Goal: Navigation & Orientation: Understand site structure

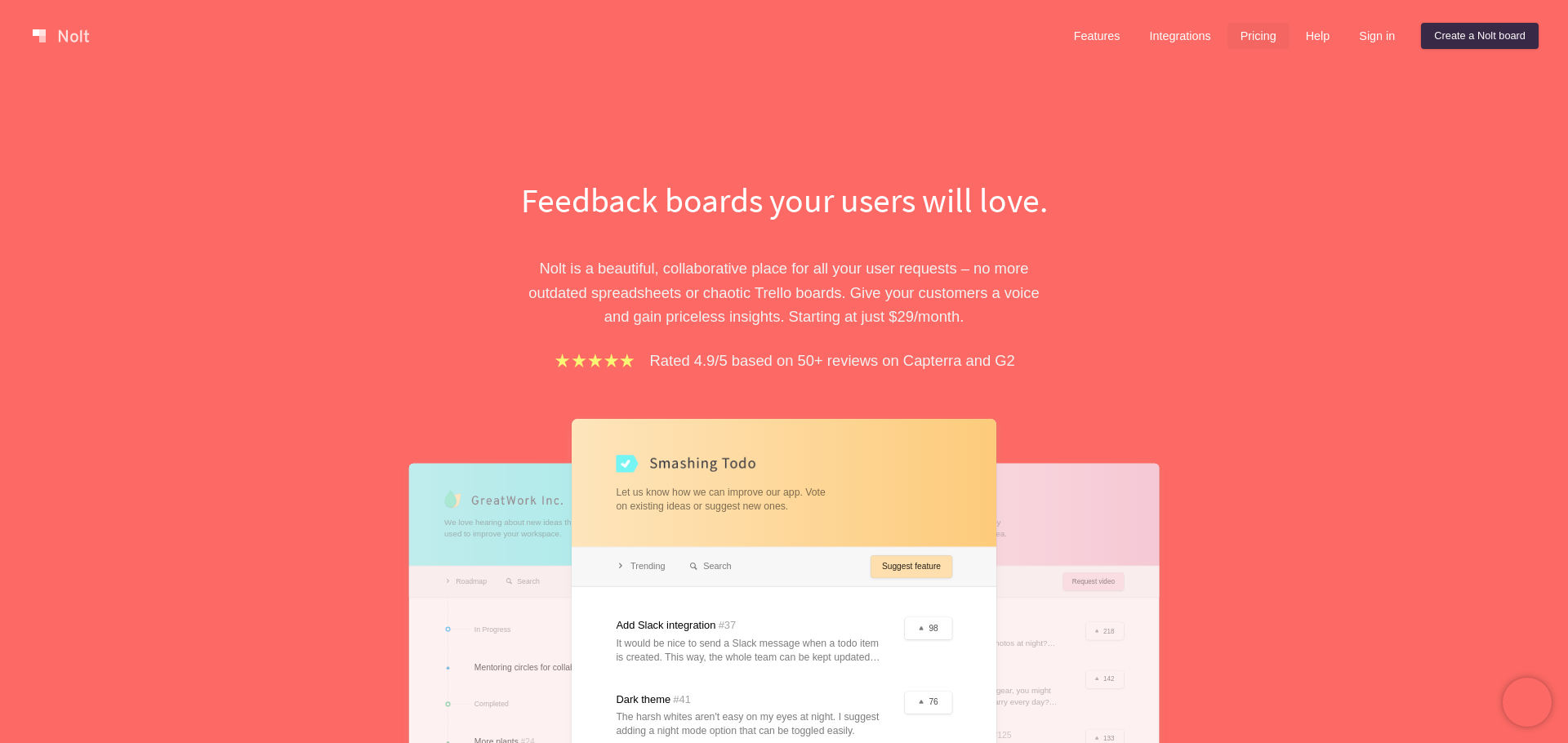
click at [1258, 44] on link "Pricing" at bounding box center [1258, 35] width 62 height 26
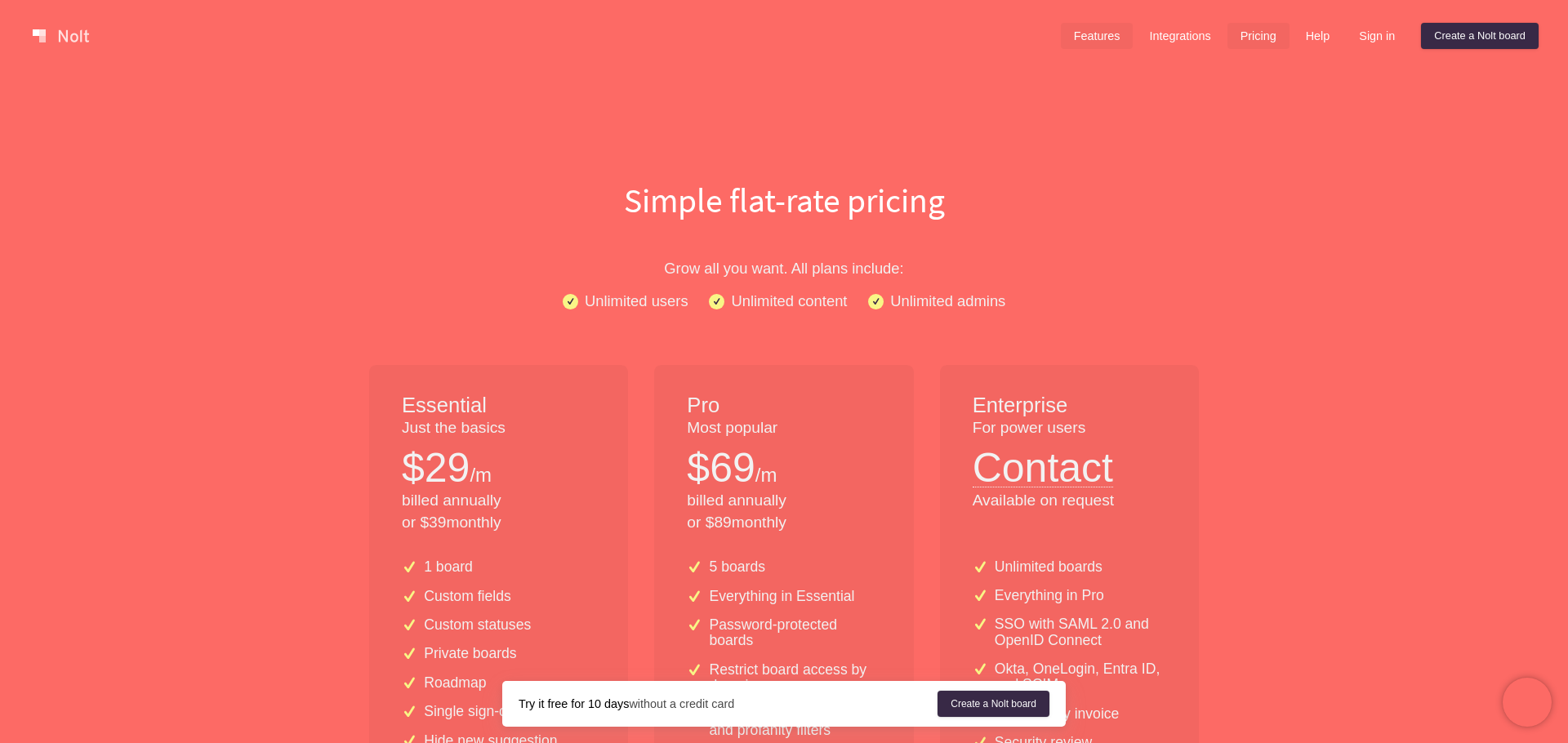
click at [1096, 34] on link "Features" at bounding box center [1097, 35] width 73 height 26
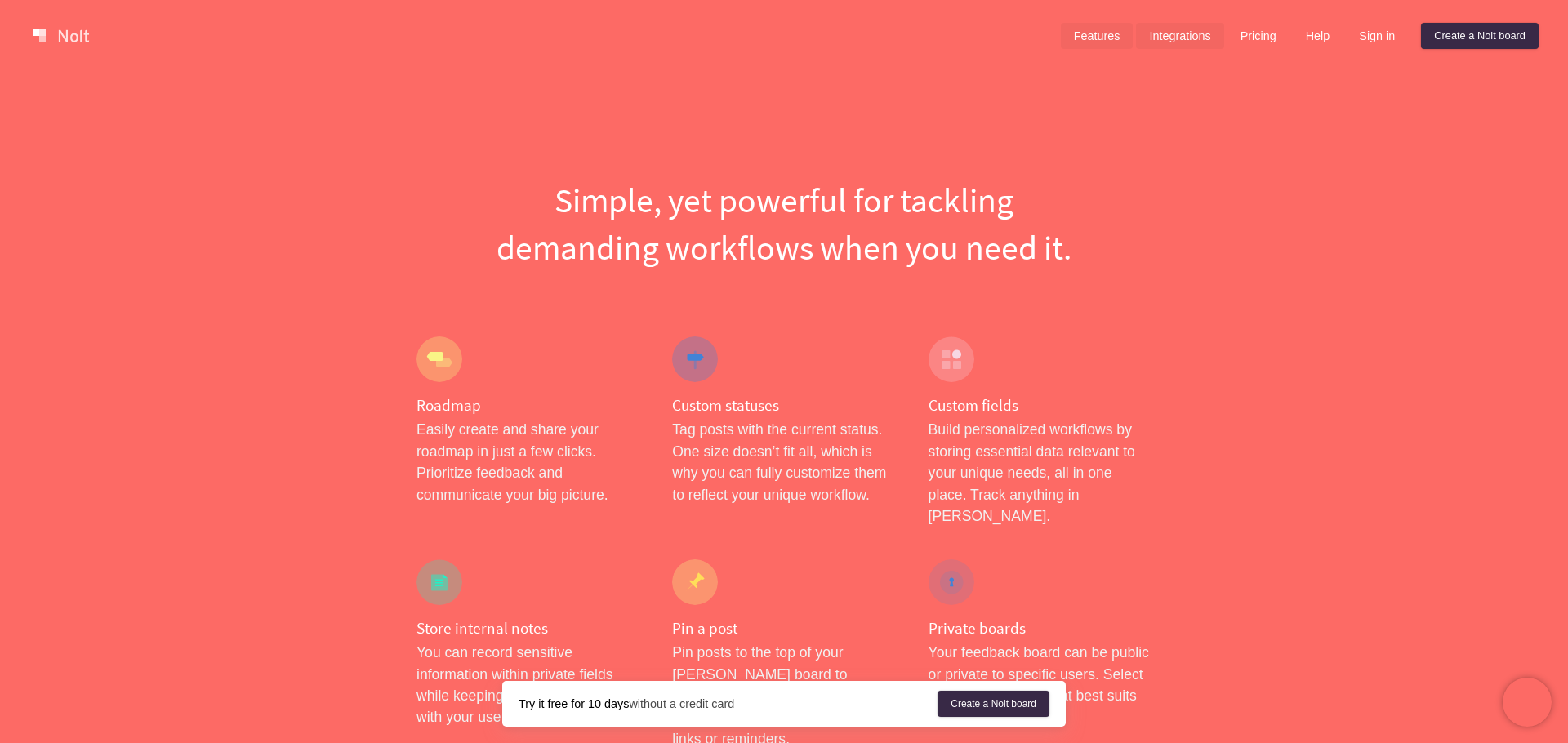
click at [1183, 29] on link "Integrations" at bounding box center [1179, 35] width 87 height 26
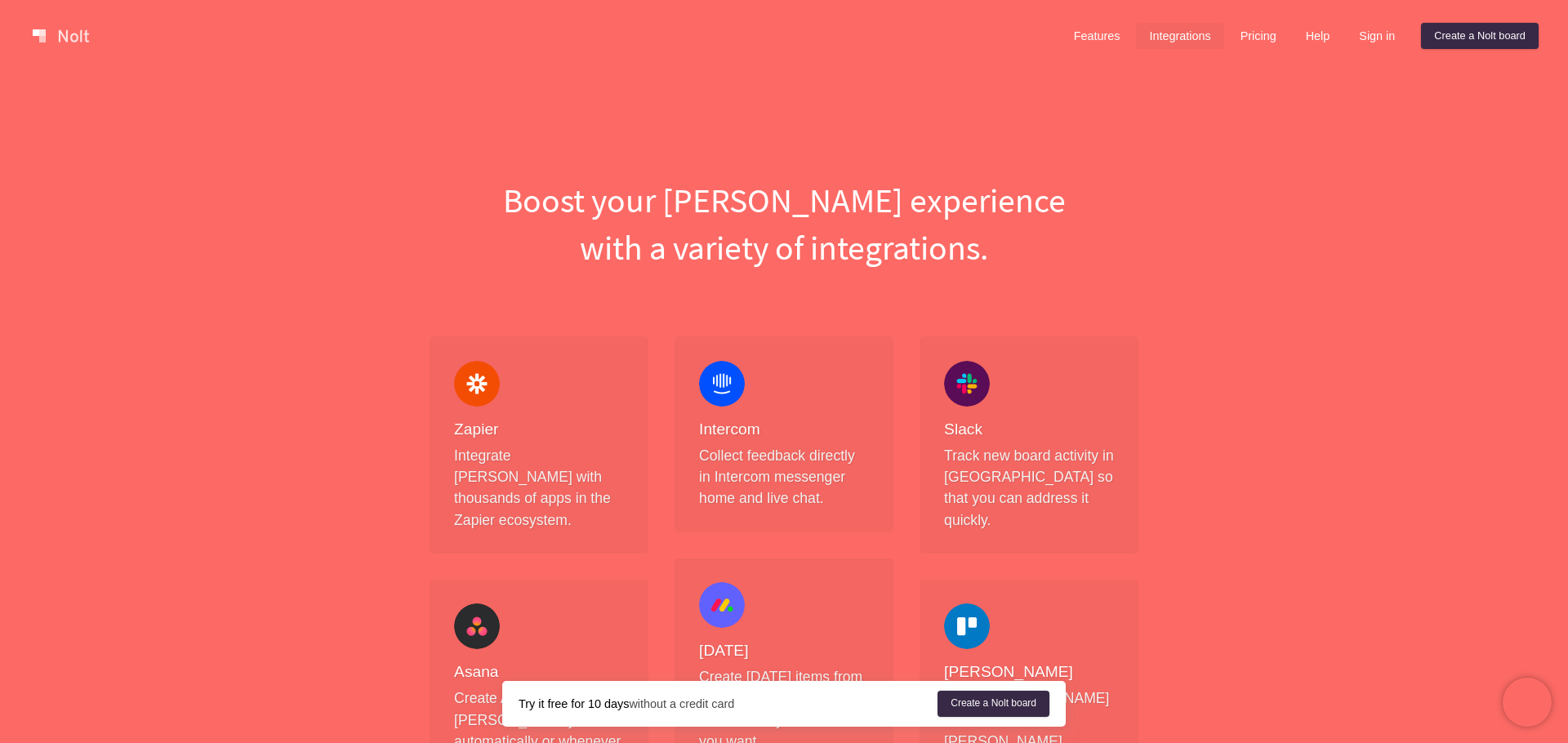
click at [86, 36] on link at bounding box center [61, 35] width 69 height 26
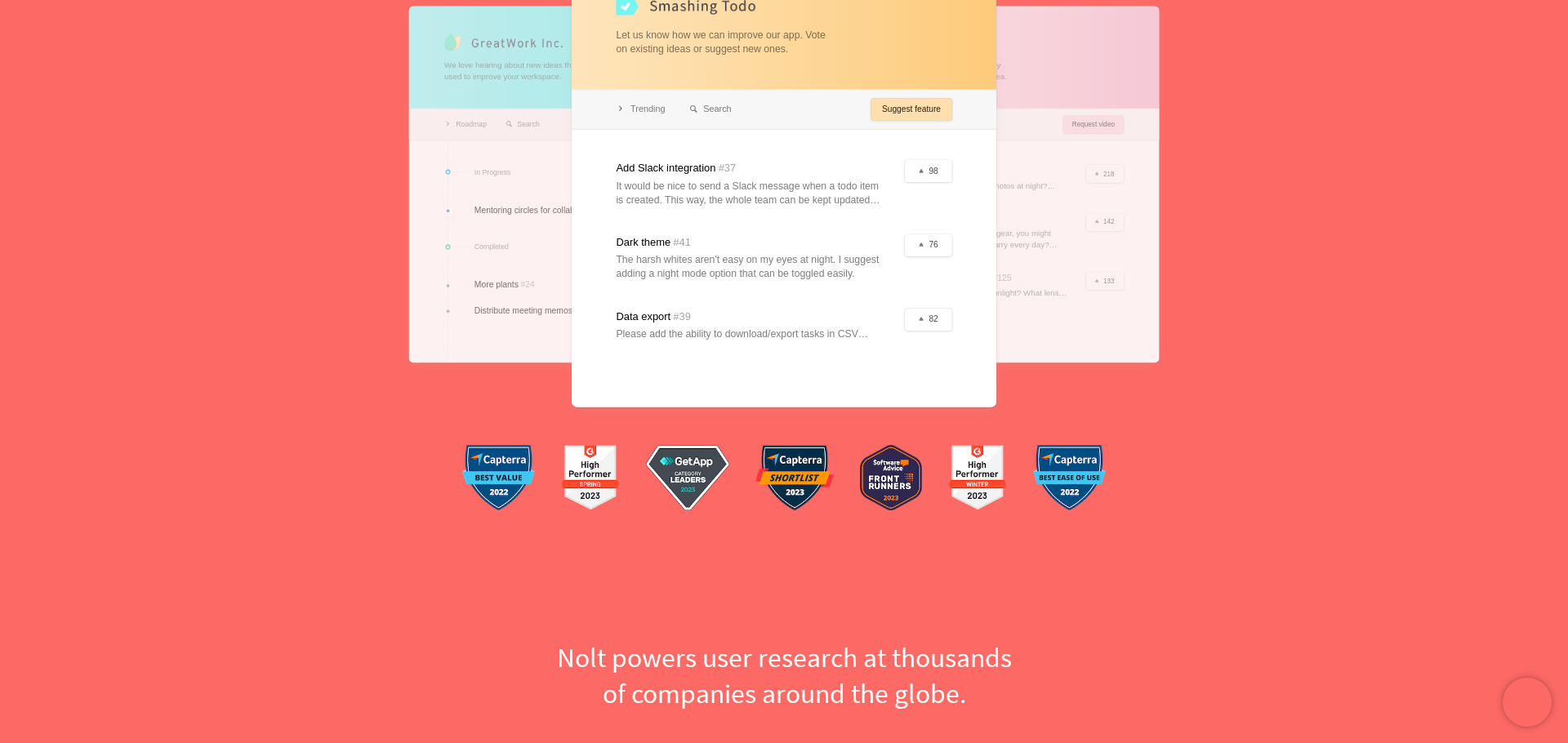
scroll to position [491, 0]
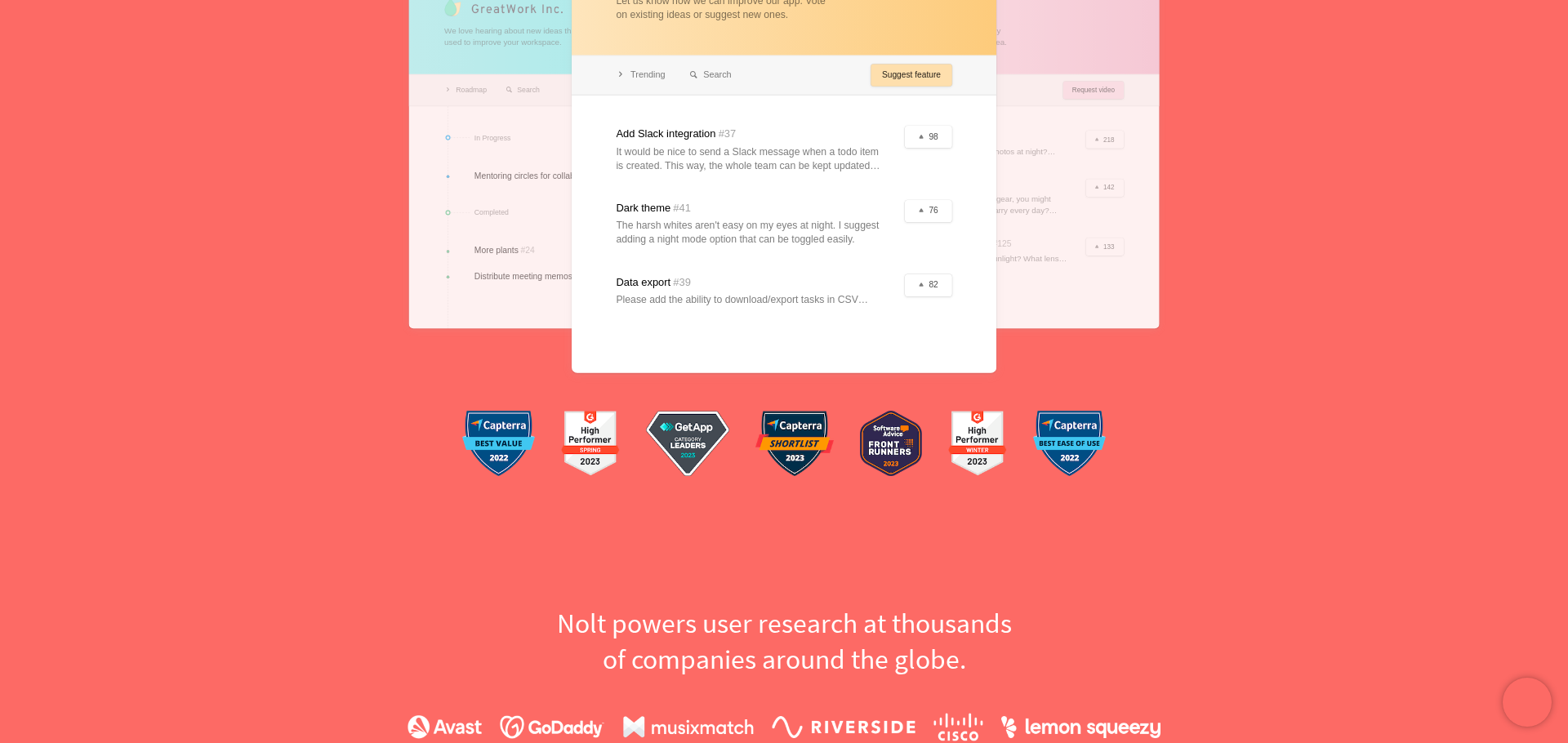
click at [826, 280] on div at bounding box center [784, 150] width 425 height 445
click at [905, 305] on div at bounding box center [784, 151] width 425 height 445
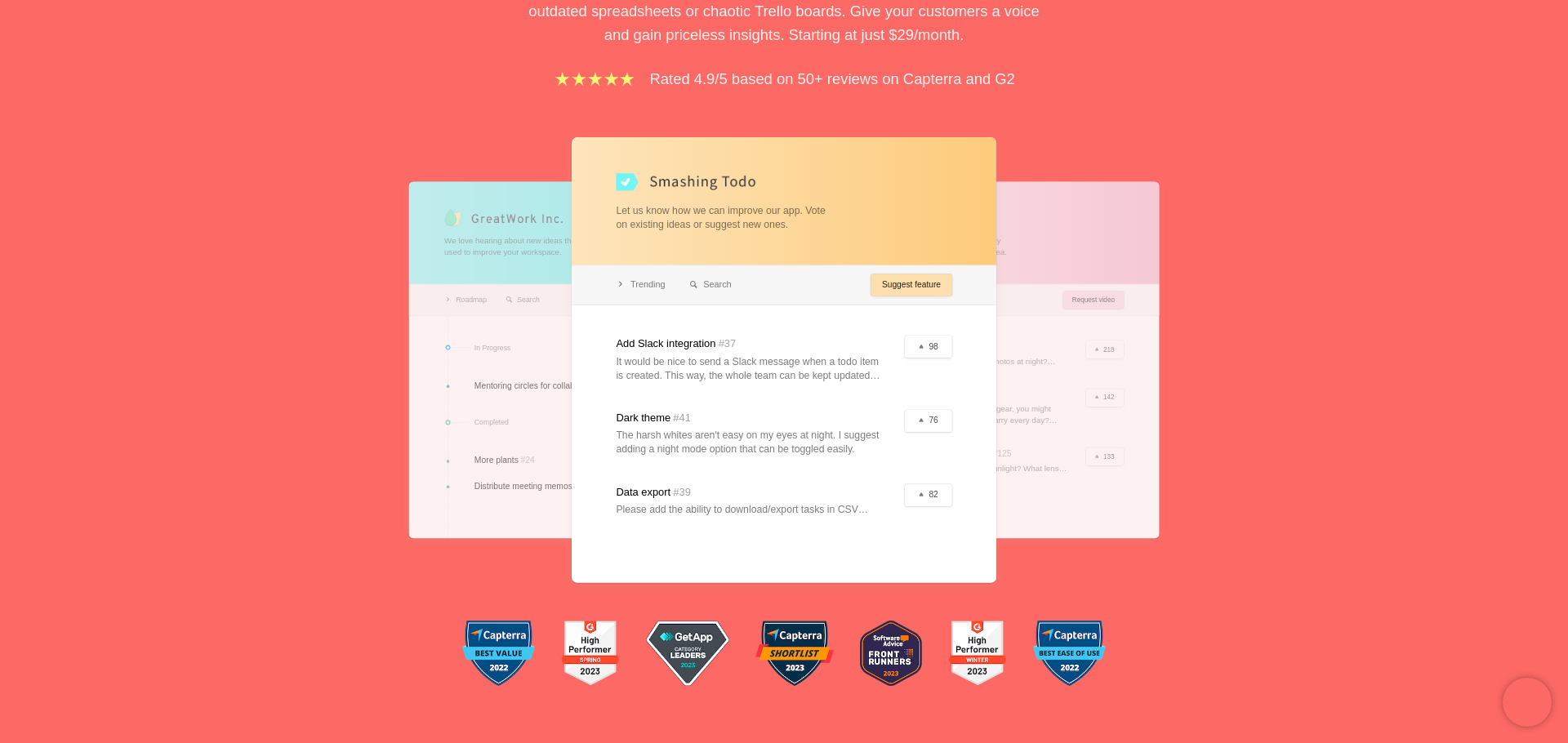
scroll to position [0, 0]
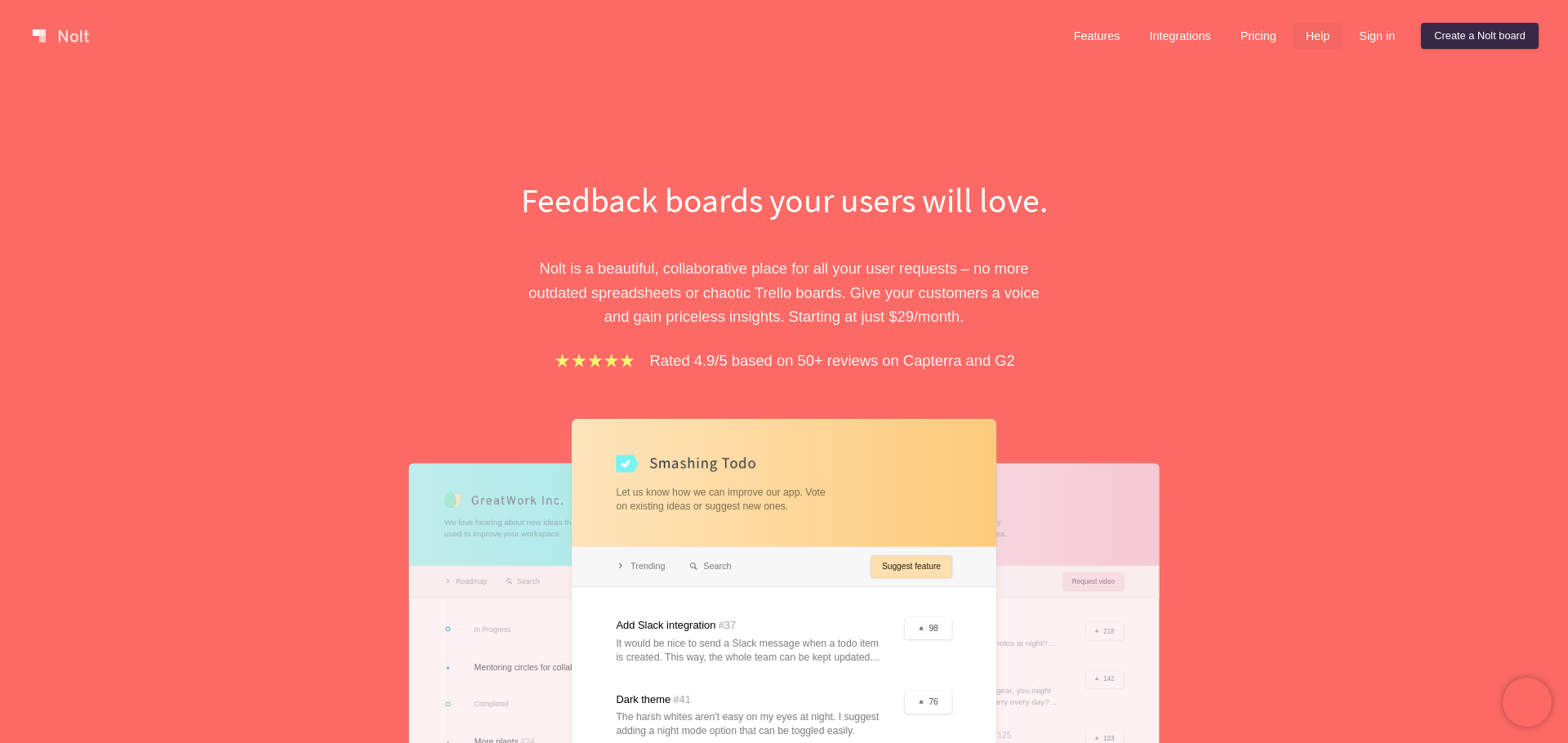
click at [1312, 40] on link "Help" at bounding box center [1317, 35] width 51 height 26
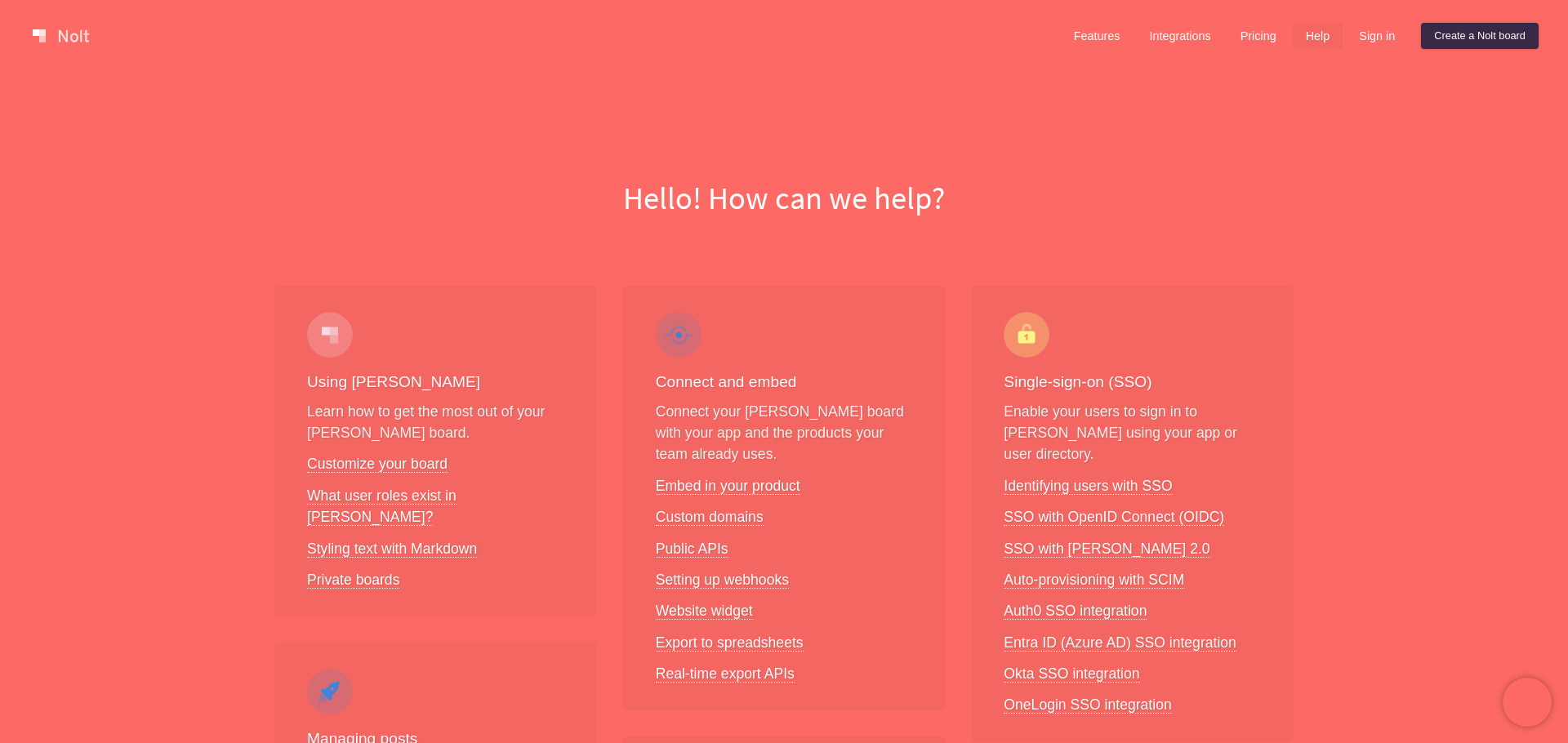
click at [90, 34] on link at bounding box center [61, 35] width 69 height 26
